Goal: Information Seeking & Learning: Learn about a topic

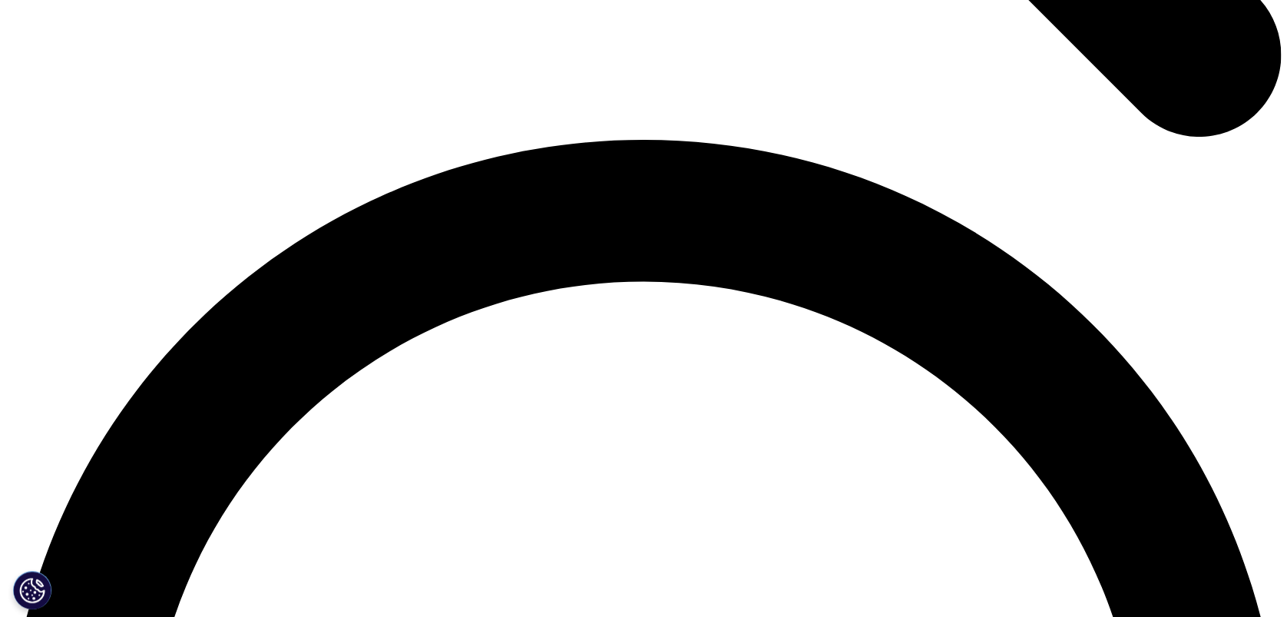
scroll to position [2458, 0]
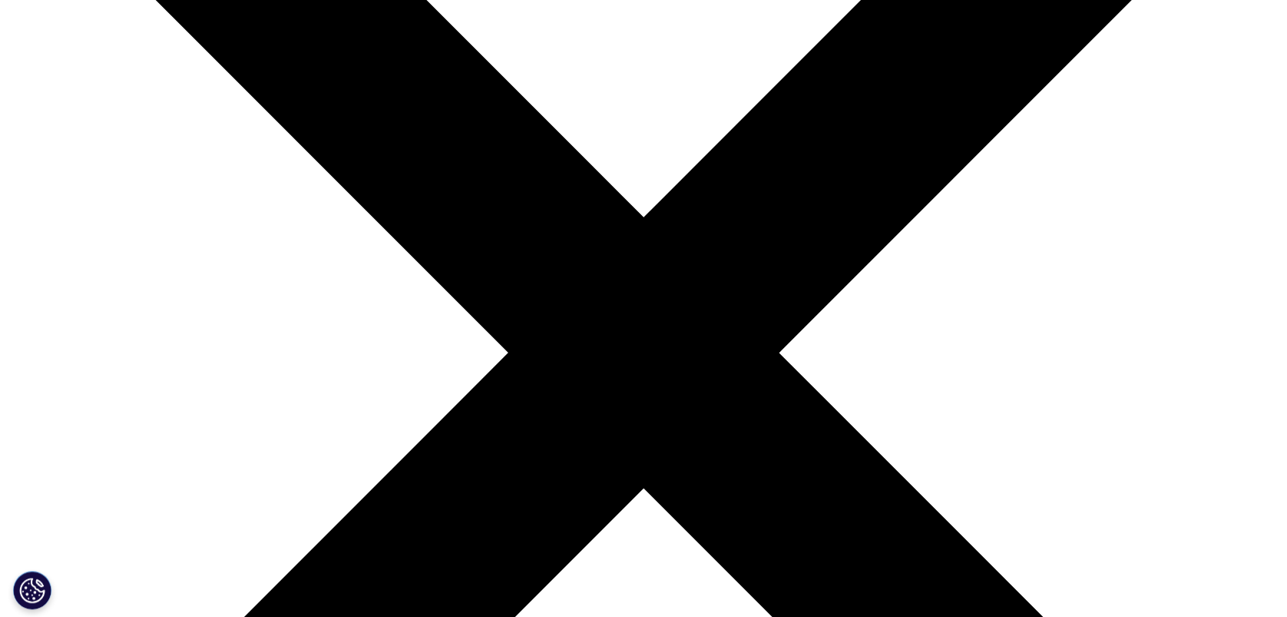
scroll to position [409, 0]
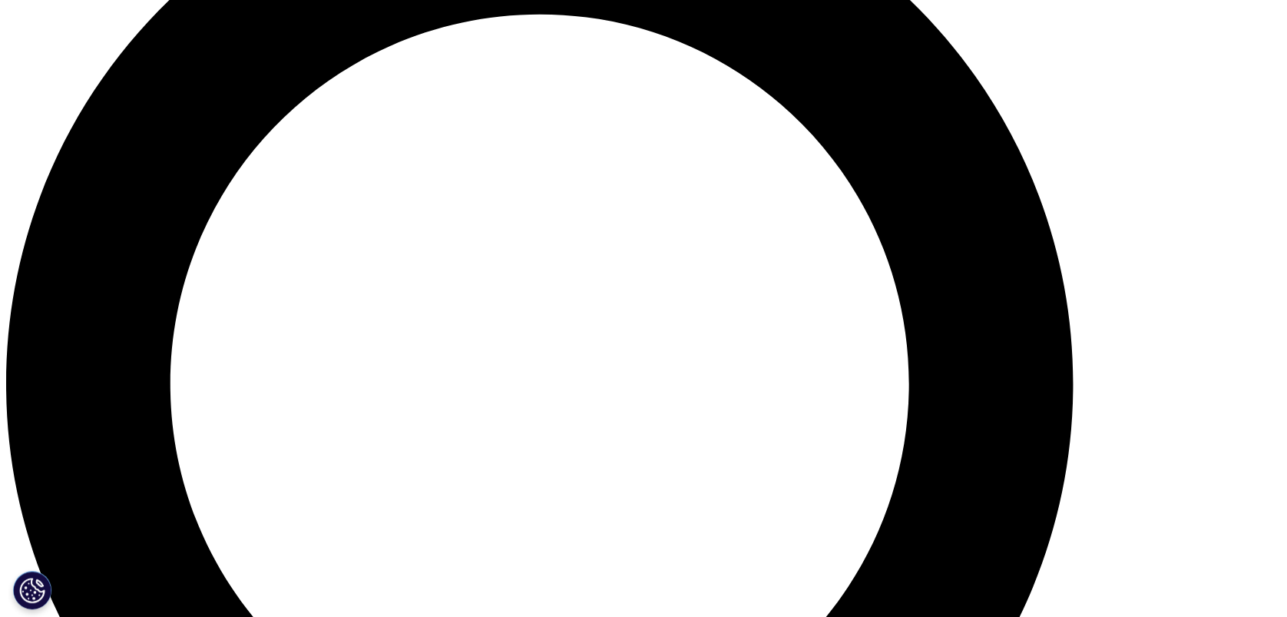
scroll to position [1536, 0]
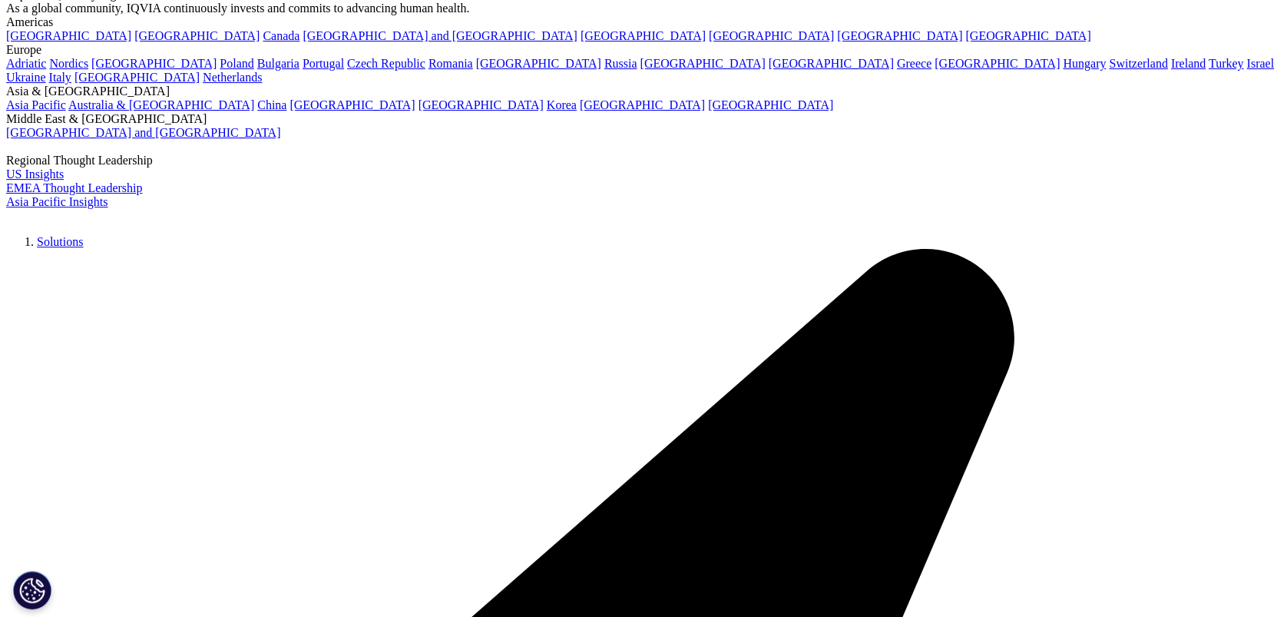
scroll to position [0, 0]
